Goal: Go to known website: Access a specific website the user already knows

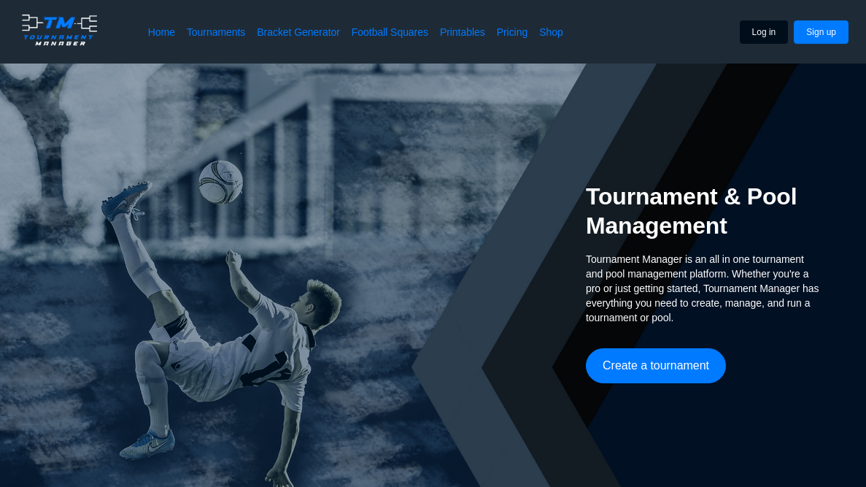
click at [763, 30] on button "Log in" at bounding box center [764, 31] width 49 height 23
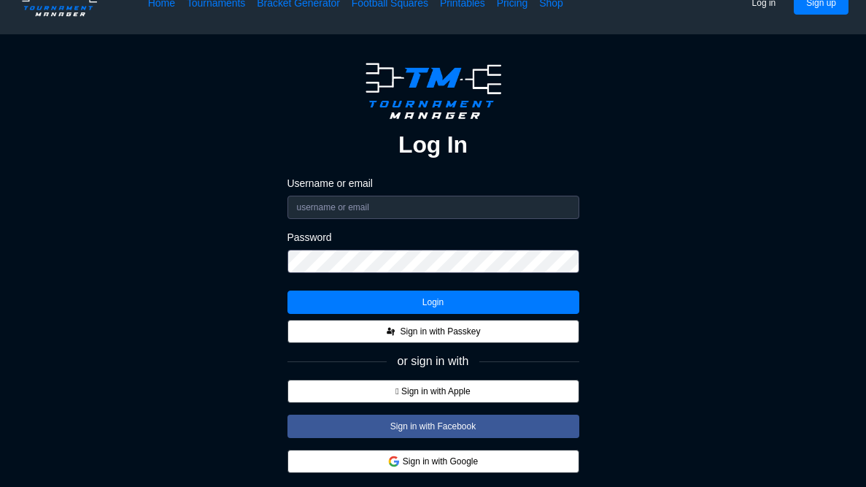
scroll to position [32, 0]
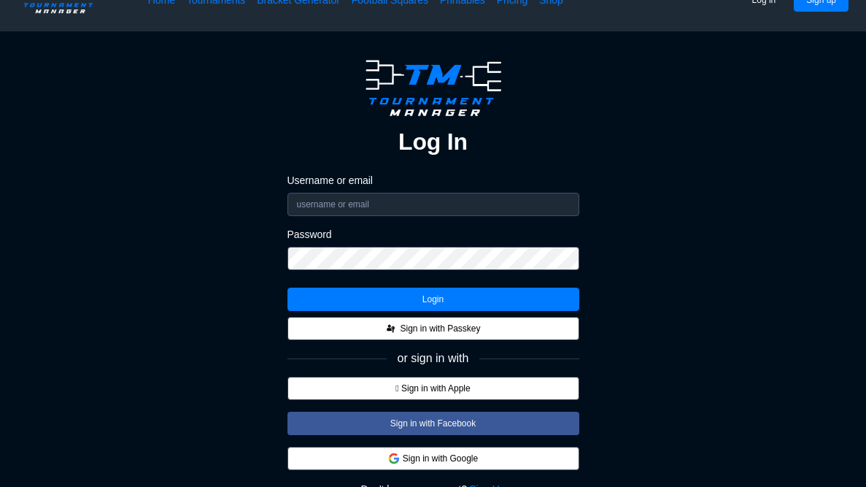
click at [432, 462] on button "Sign in with Google" at bounding box center [434, 458] width 292 height 23
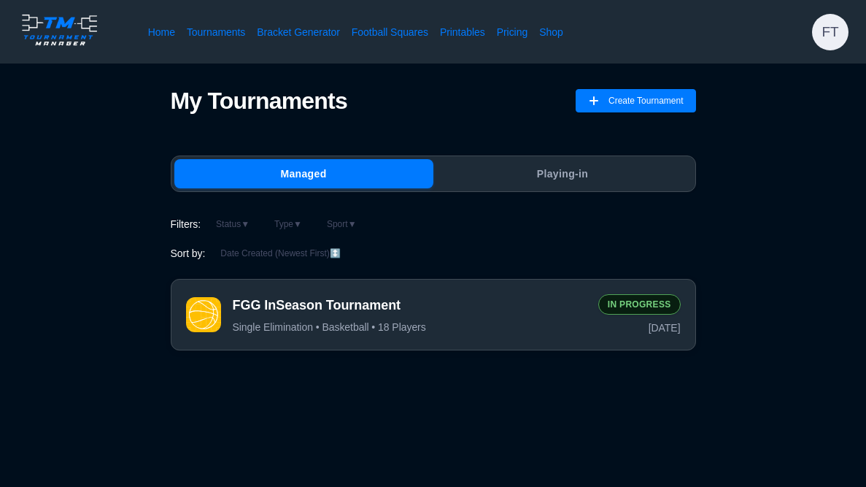
click at [461, 290] on div "FGG InSeason Tournament Single Elimination • Basketball • 18 Players In Progres…" at bounding box center [433, 315] width 525 height 72
